Goal: Browse casually

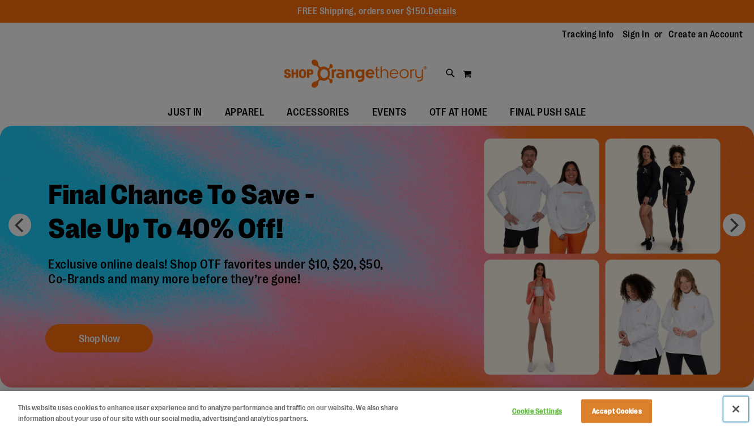
click at [738, 414] on button "Close" at bounding box center [735, 409] width 25 height 25
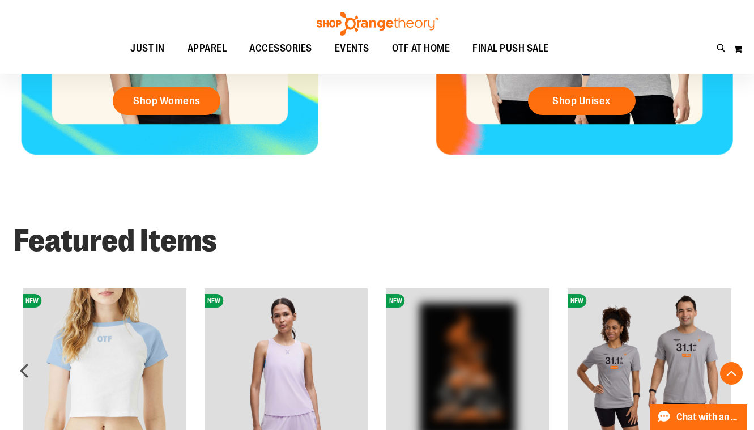
scroll to position [623, 0]
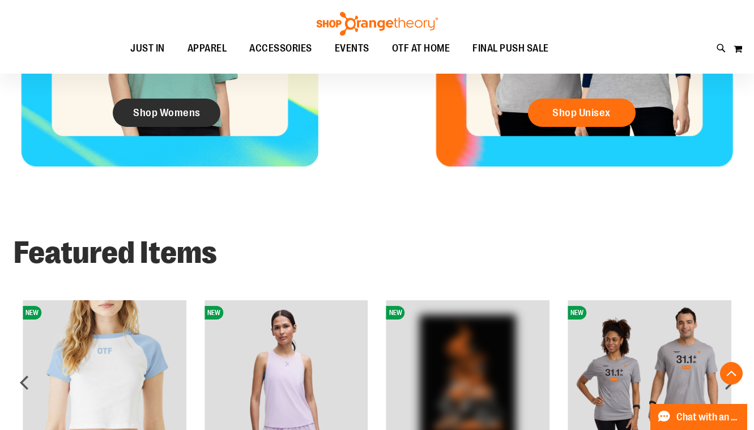
click at [151, 105] on link "Shop Womens" at bounding box center [167, 113] width 108 height 28
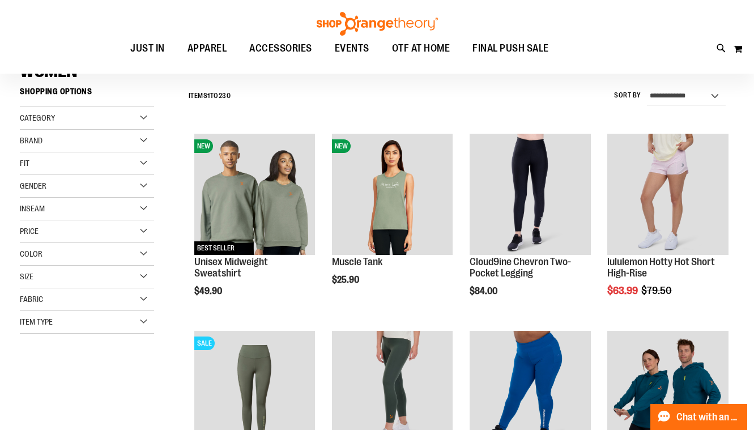
scroll to position [113, 0]
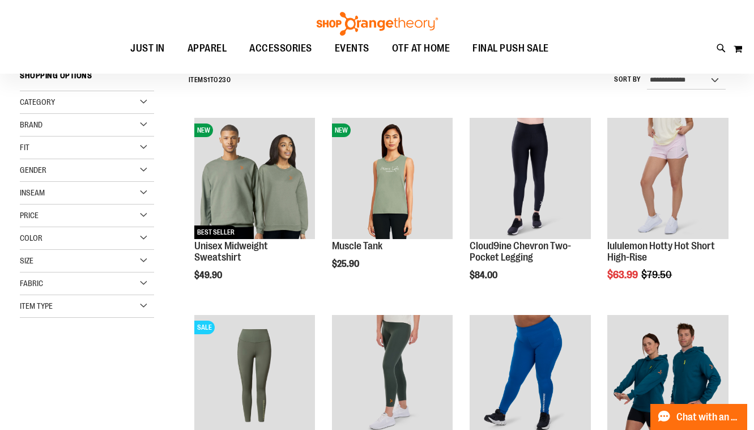
click at [98, 256] on div "Size" at bounding box center [87, 261] width 134 height 23
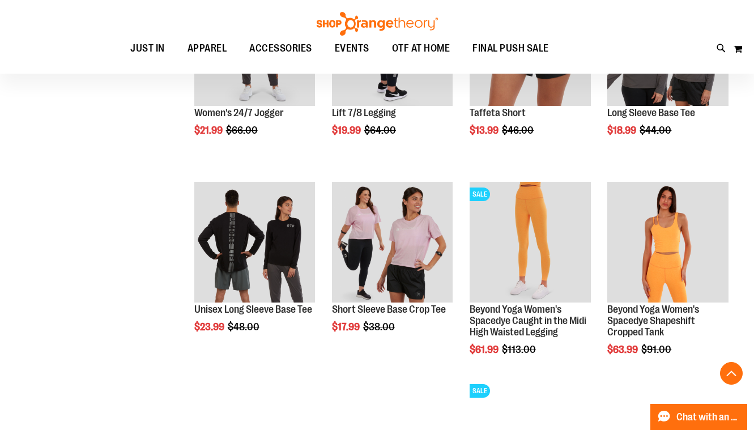
scroll to position [849, 0]
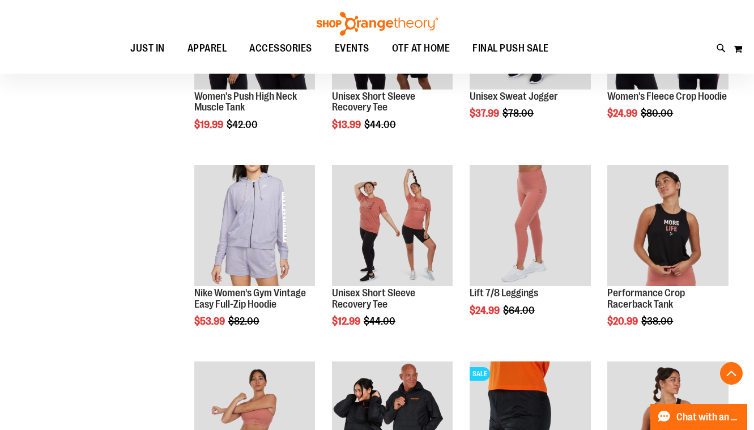
scroll to position [793, 0]
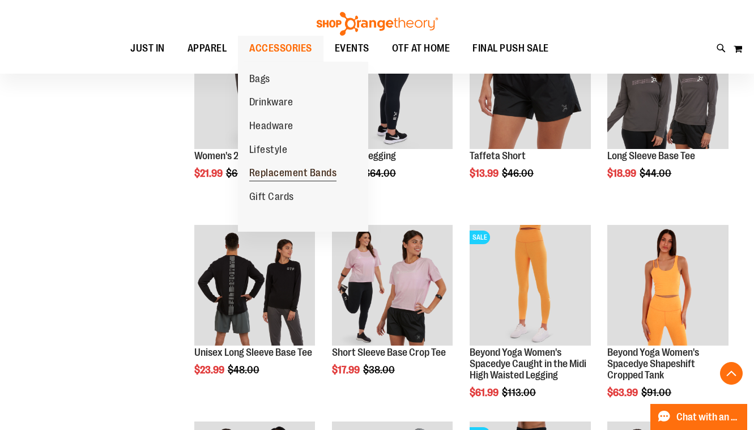
click at [290, 181] on span "Replacement Bands" at bounding box center [293, 174] width 88 height 14
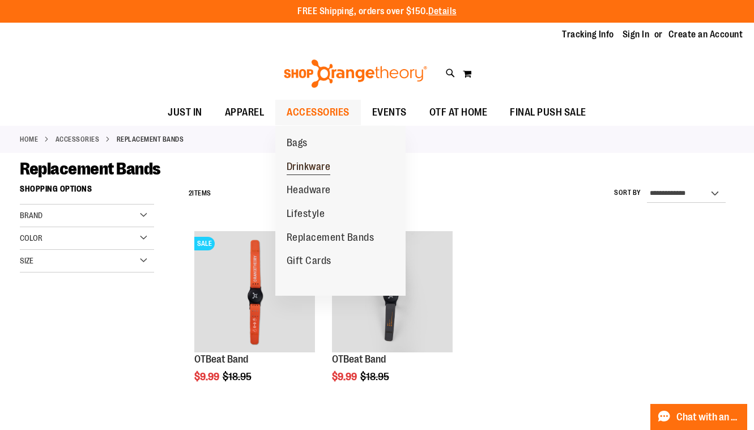
click at [309, 172] on span "Drinkware" at bounding box center [309, 168] width 44 height 14
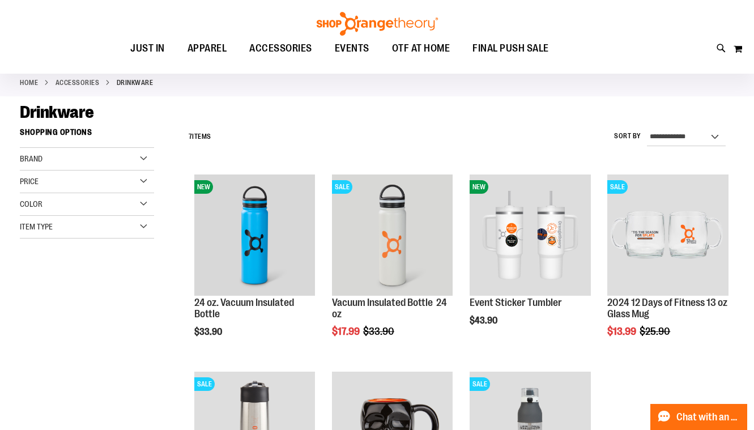
scroll to position [113, 0]
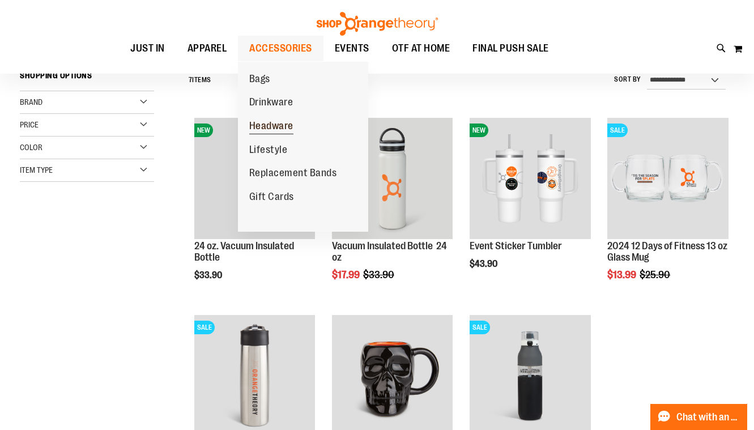
click at [278, 126] on span "Headware" at bounding box center [271, 127] width 44 height 14
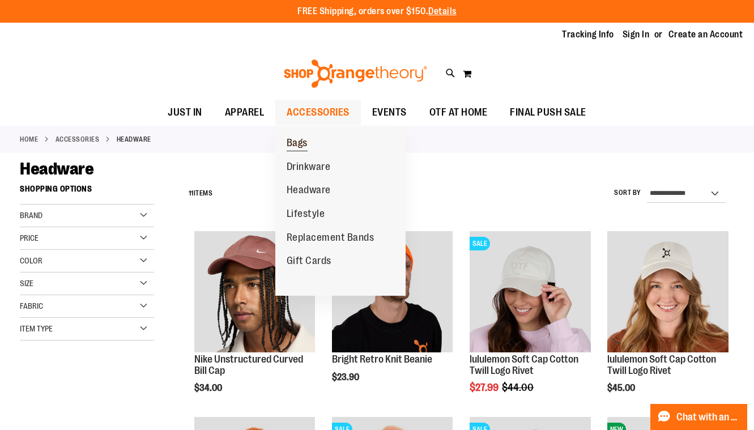
click at [303, 145] on span "Bags" at bounding box center [297, 144] width 21 height 14
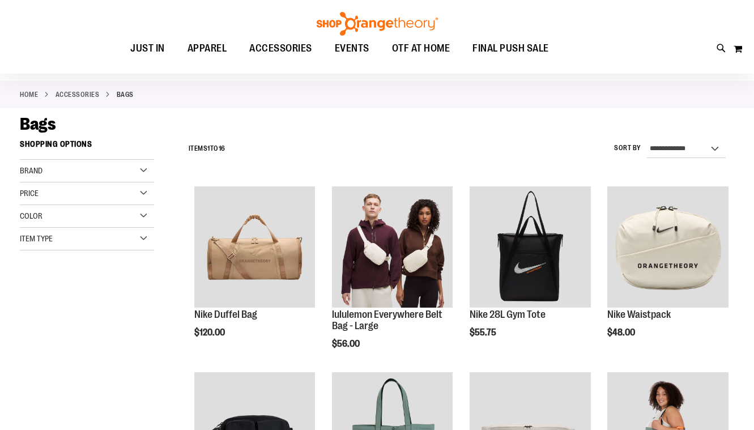
scroll to position [113, 0]
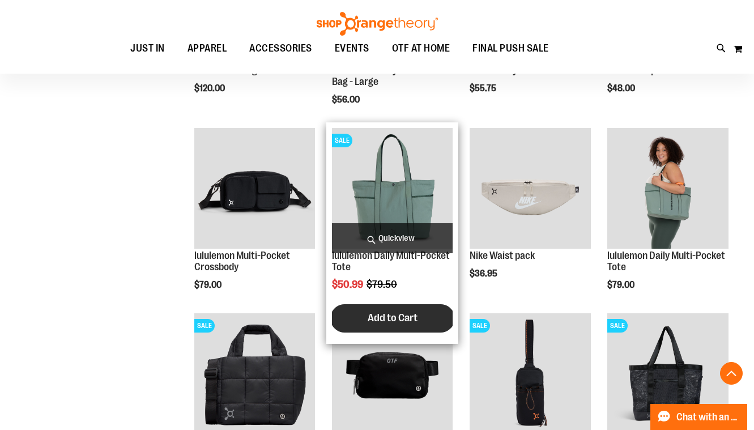
scroll to position [283, 0]
